Goal: Information Seeking & Learning: Learn about a topic

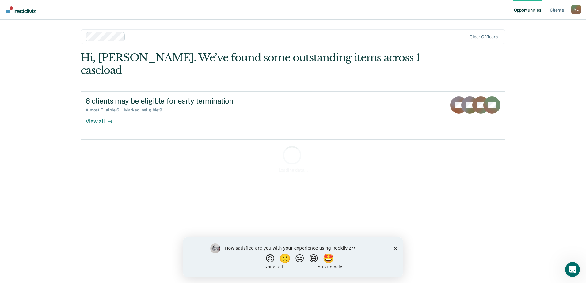
click at [396, 248] on polygon "Close survey" at bounding box center [396, 249] width 4 height 4
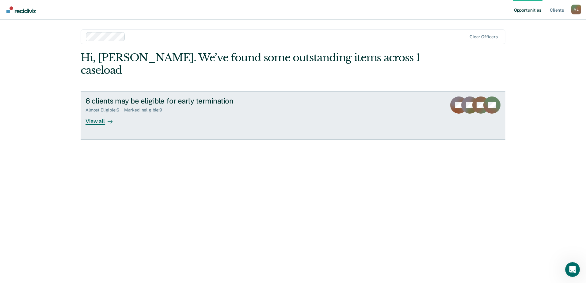
click at [136, 105] on div "Almost Eligible : 6 Marked Ineligible : 9" at bounding box center [193, 109] width 215 height 8
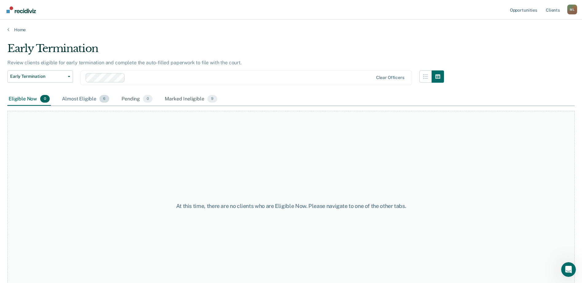
click at [72, 100] on div "Almost Eligible 6" at bounding box center [86, 99] width 50 height 13
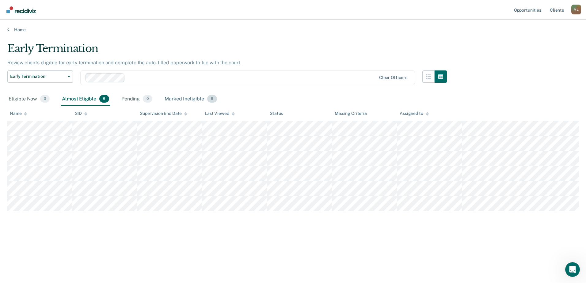
click at [188, 98] on div "Marked Ineligible 9" at bounding box center [190, 99] width 55 height 13
